Goal: Transaction & Acquisition: Purchase product/service

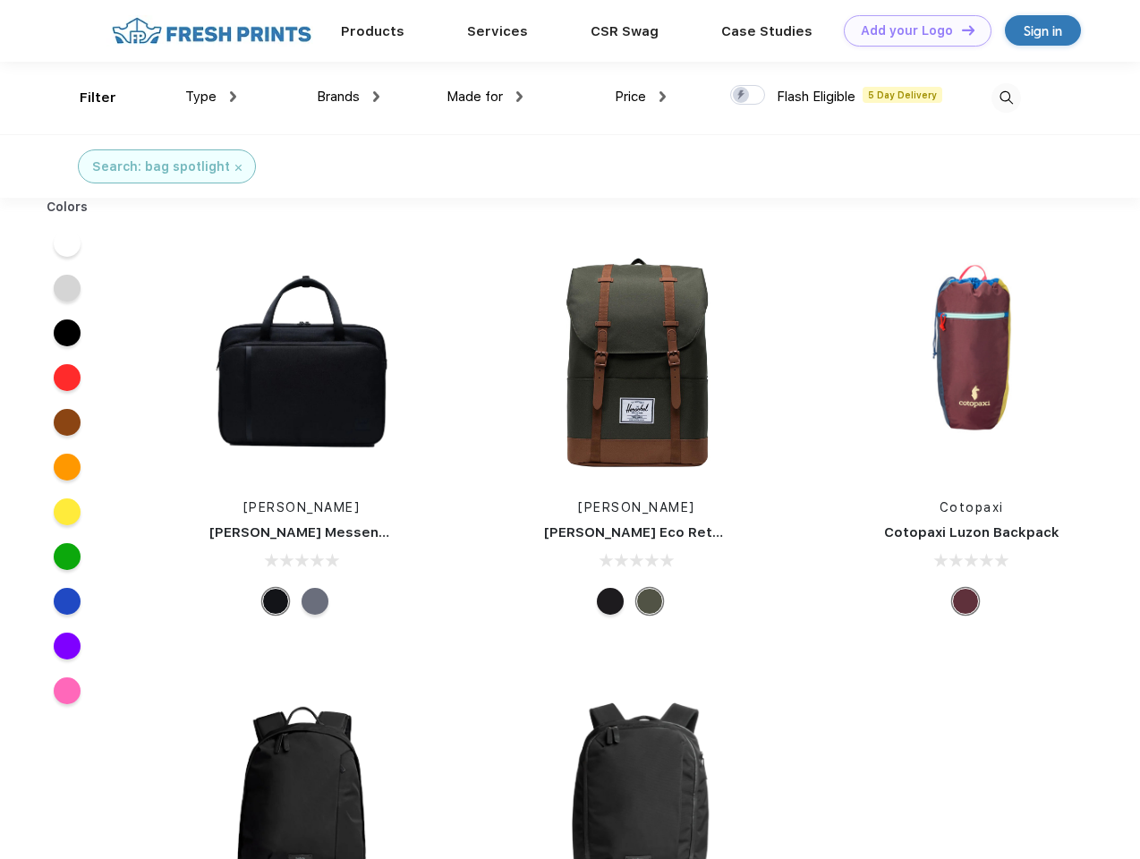
click at [911, 30] on link "Add your Logo Design Tool" at bounding box center [918, 30] width 148 height 31
click at [0, 0] on div "Design Tool" at bounding box center [0, 0] width 0 height 0
click at [960, 30] on link "Add your Logo Design Tool" at bounding box center [918, 30] width 148 height 31
click at [86, 98] on div "Filter" at bounding box center [98, 98] width 37 height 21
click at [211, 97] on span "Type" at bounding box center [200, 97] width 31 height 16
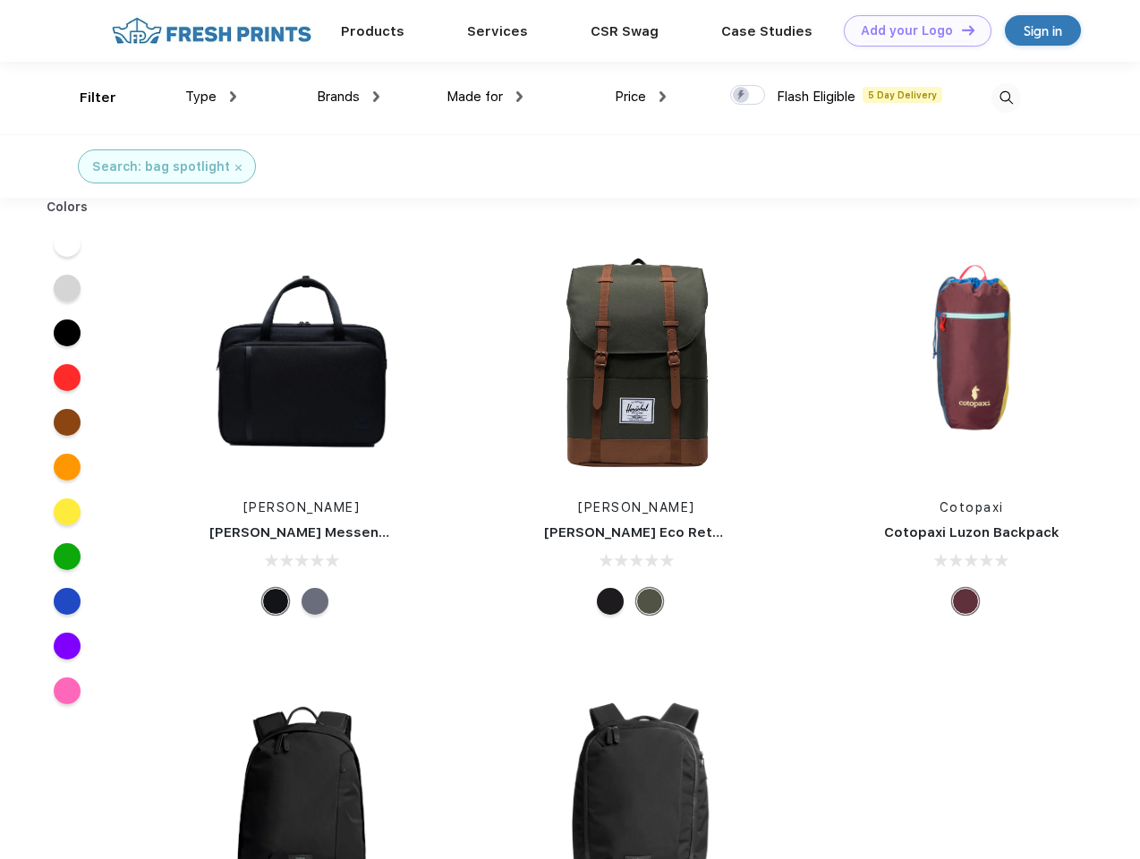
click at [348, 97] on span "Brands" at bounding box center [338, 97] width 43 height 16
click at [485, 97] on span "Made for" at bounding box center [474, 97] width 56 height 16
click at [641, 97] on span "Price" at bounding box center [630, 97] width 31 height 16
click at [748, 96] on div at bounding box center [747, 95] width 35 height 20
click at [742, 96] on input "checkbox" at bounding box center [736, 90] width 12 height 12
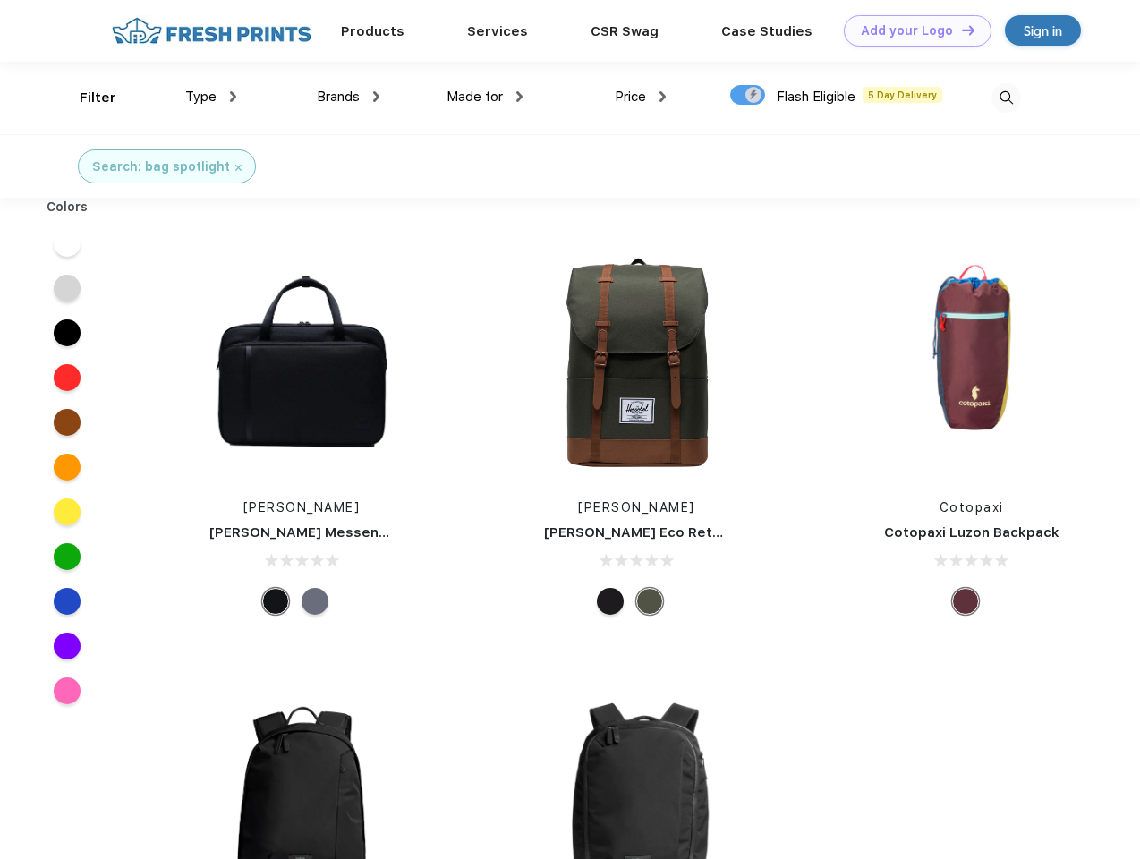
click at [1005, 98] on img at bounding box center [1006, 98] width 30 height 30
